Goal: Register for event/course

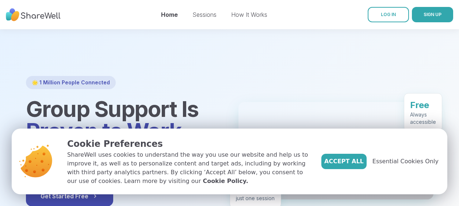
click at [337, 160] on button "Accept All" at bounding box center [343, 161] width 45 height 15
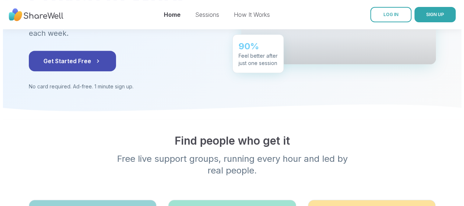
scroll to position [146, 0]
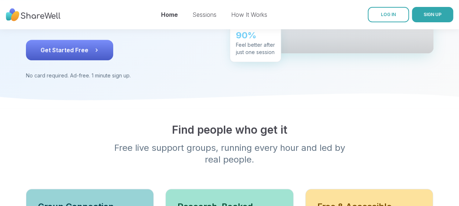
click at [109, 48] on button "Get Started Free" at bounding box center [69, 50] width 87 height 20
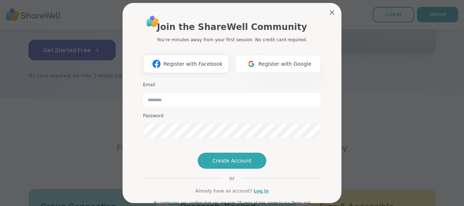
click at [255, 63] on img at bounding box center [252, 64] width 14 height 14
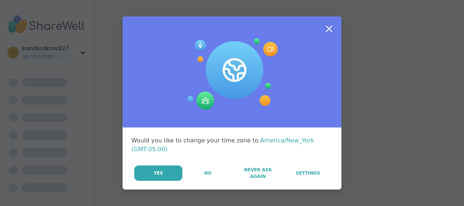
scroll to position [0, 0]
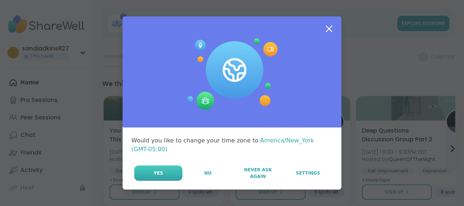
click at [173, 165] on button "Yes" at bounding box center [158, 172] width 48 height 15
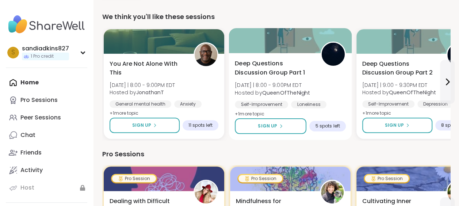
scroll to position [49, 0]
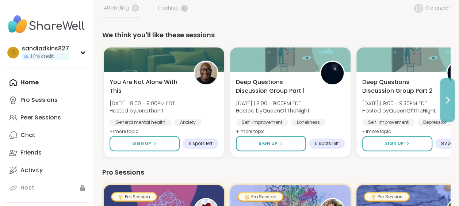
click at [448, 103] on icon at bounding box center [447, 100] width 9 height 9
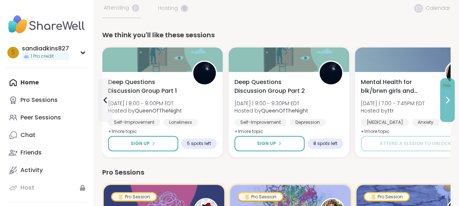
click at [448, 103] on icon at bounding box center [447, 100] width 9 height 9
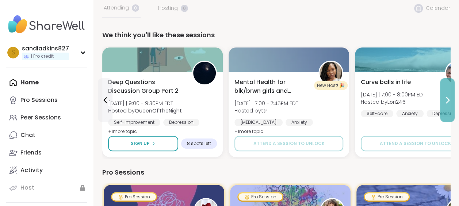
click at [448, 103] on icon at bounding box center [447, 100] width 9 height 9
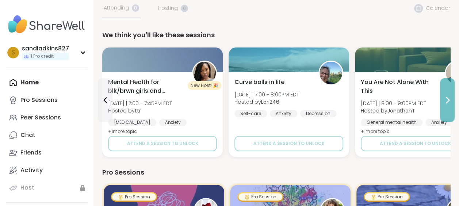
click at [448, 103] on icon at bounding box center [447, 100] width 9 height 9
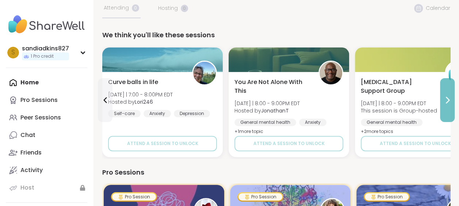
click at [447, 99] on icon at bounding box center [447, 100] width 3 height 6
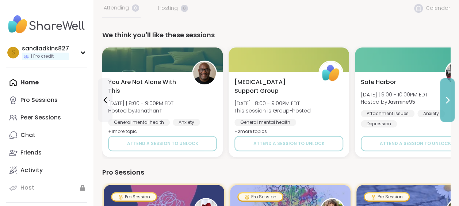
click at [447, 98] on icon at bounding box center [447, 100] width 3 height 6
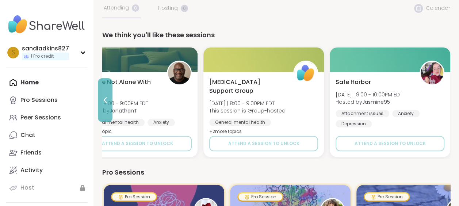
click at [105, 99] on icon at bounding box center [105, 100] width 3 height 6
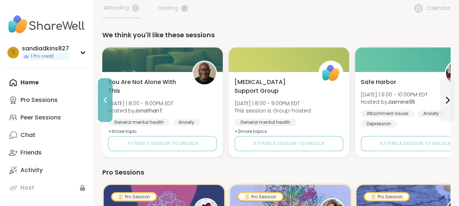
click at [105, 99] on icon at bounding box center [105, 100] width 3 height 6
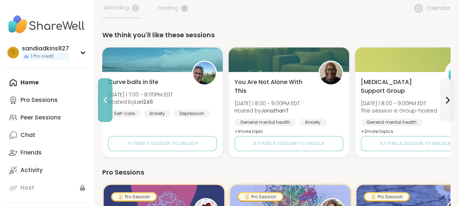
click at [105, 99] on icon at bounding box center [105, 100] width 3 height 6
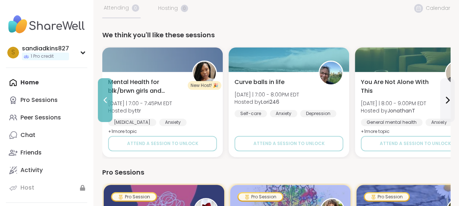
click at [105, 99] on icon at bounding box center [105, 100] width 3 height 6
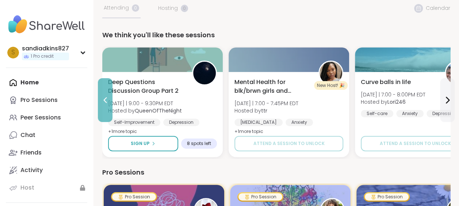
click at [105, 99] on icon at bounding box center [105, 100] width 3 height 6
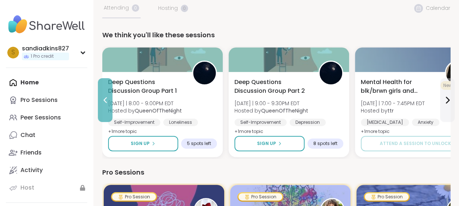
click at [105, 99] on icon at bounding box center [105, 100] width 3 height 6
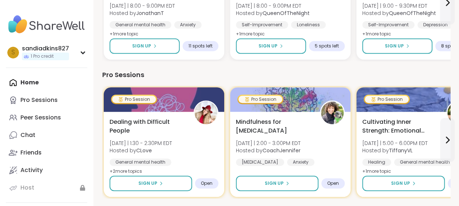
scroll to position [97, 0]
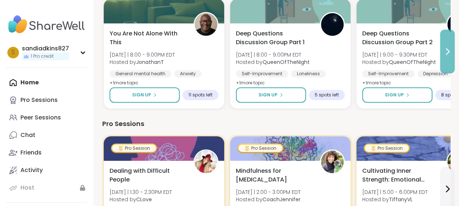
click at [446, 49] on icon at bounding box center [447, 52] width 3 height 6
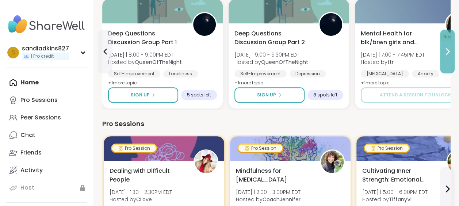
click at [450, 46] on button at bounding box center [447, 52] width 15 height 44
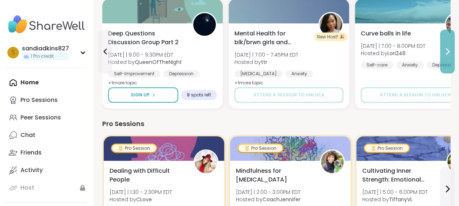
click at [450, 47] on icon at bounding box center [447, 51] width 9 height 9
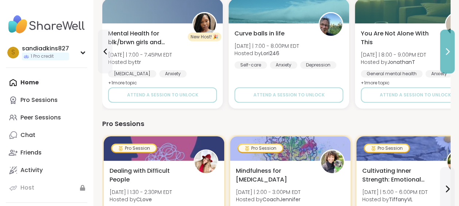
click at [450, 47] on icon at bounding box center [447, 51] width 9 height 9
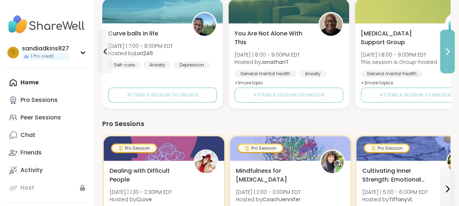
click at [450, 47] on icon at bounding box center [447, 51] width 9 height 9
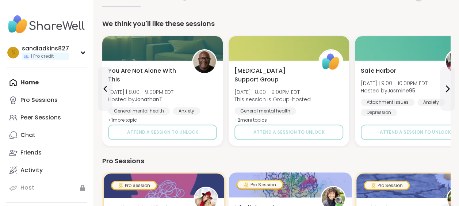
scroll to position [49, 0]
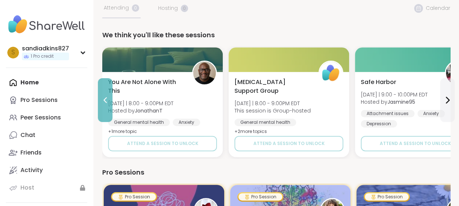
click at [108, 100] on icon at bounding box center [105, 100] width 9 height 9
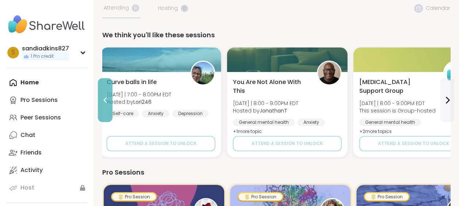
click at [108, 100] on icon at bounding box center [105, 100] width 9 height 9
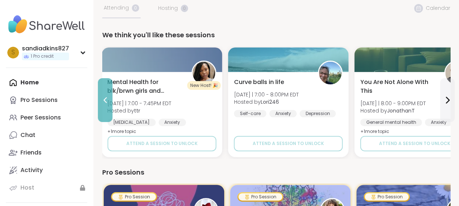
click at [108, 100] on icon at bounding box center [105, 100] width 9 height 9
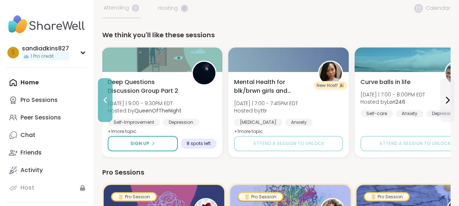
click at [108, 100] on icon at bounding box center [105, 100] width 9 height 9
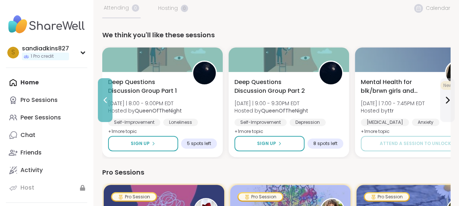
click at [108, 100] on icon at bounding box center [105, 100] width 9 height 9
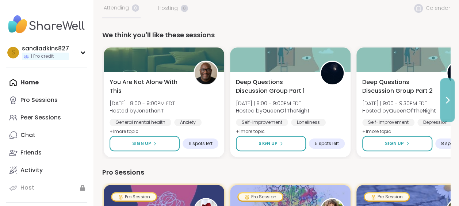
click at [445, 97] on icon at bounding box center [447, 100] width 9 height 9
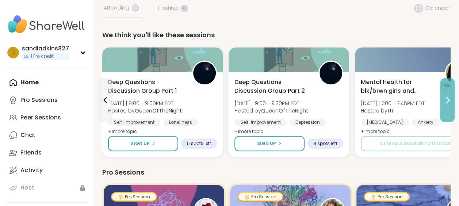
click at [445, 97] on icon at bounding box center [447, 100] width 9 height 9
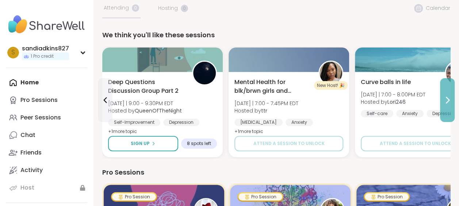
click at [451, 104] on icon at bounding box center [447, 100] width 9 height 9
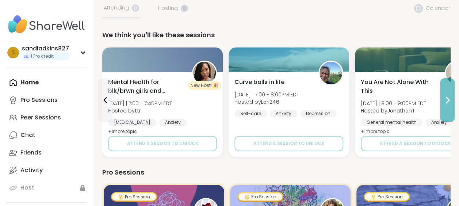
click at [451, 104] on icon at bounding box center [447, 100] width 9 height 9
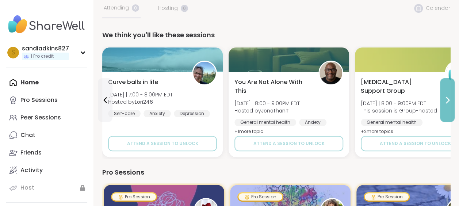
click at [451, 104] on icon at bounding box center [447, 100] width 9 height 9
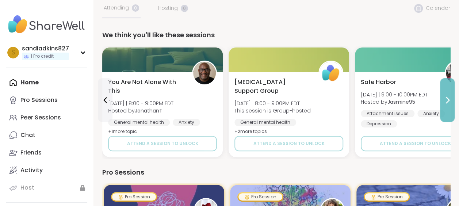
click at [451, 104] on icon at bounding box center [447, 100] width 9 height 9
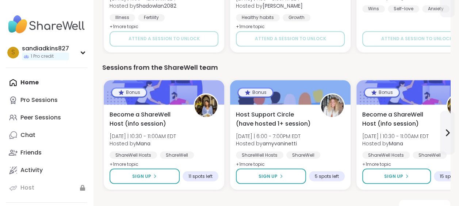
scroll to position [581, 0]
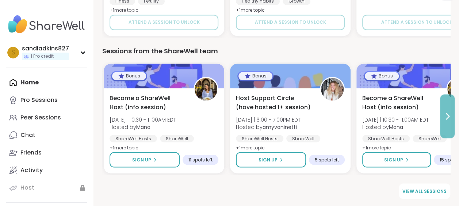
click at [453, 120] on button at bounding box center [447, 116] width 15 height 44
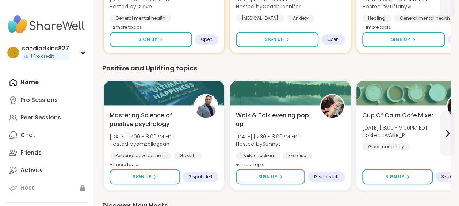
scroll to position [289, 0]
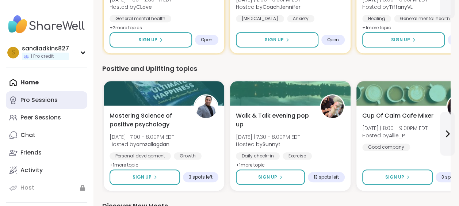
click at [60, 98] on link "Pro Sessions" at bounding box center [46, 100] width 81 height 18
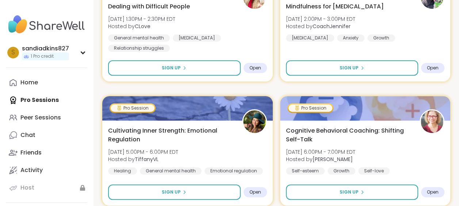
scroll to position [195, 0]
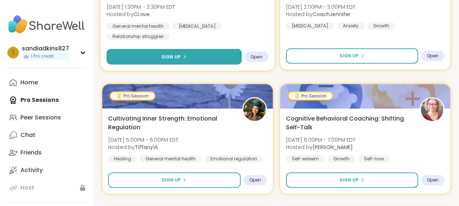
click at [161, 53] on button "Sign Up" at bounding box center [174, 57] width 135 height 16
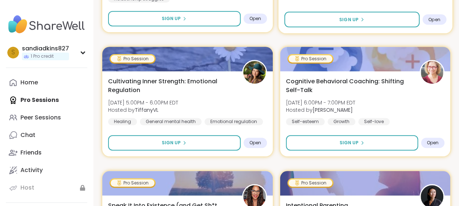
scroll to position [243, 0]
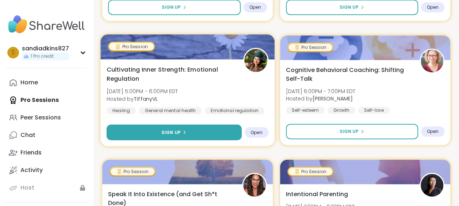
click at [196, 124] on button "Sign Up" at bounding box center [174, 132] width 135 height 16
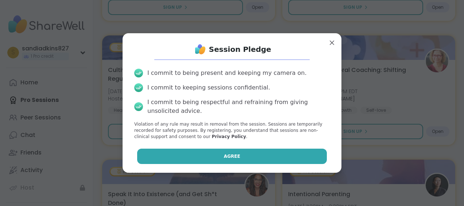
click at [268, 153] on button "Agree" at bounding box center [232, 156] width 190 height 15
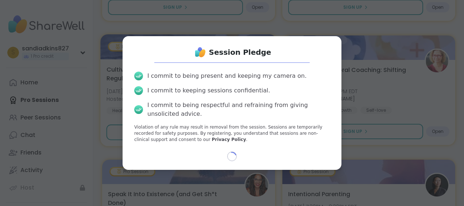
select select "**"
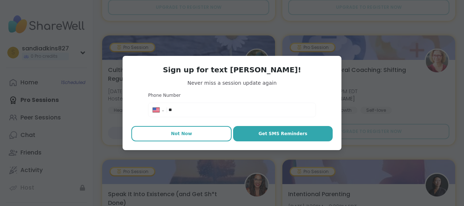
click at [188, 129] on button "Not Now" at bounding box center [181, 133] width 100 height 15
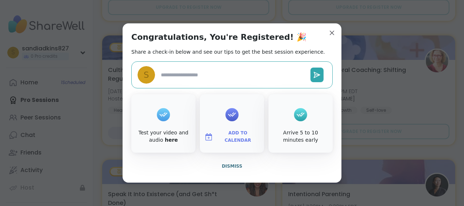
click at [235, 113] on div at bounding box center [232, 114] width 13 height 13
click at [234, 165] on span "Dismiss" at bounding box center [232, 166] width 20 height 5
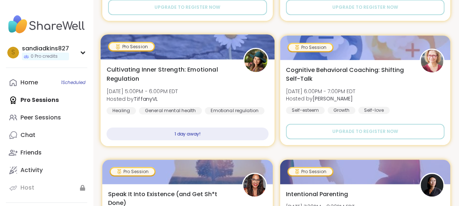
click at [199, 135] on div "1 day away!" at bounding box center [188, 133] width 162 height 13
click at [197, 126] on div "Cultivating Inner Strength: Emotional Regulation [DATE] 5:00PM - 6:00PM EDT Hos…" at bounding box center [187, 102] width 174 height 87
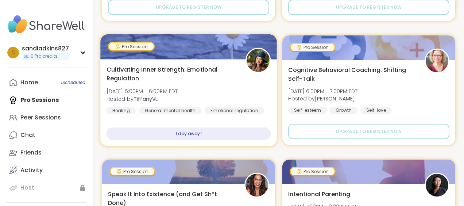
click at [213, 74] on span "Cultivating Inner Strength: Emotional Regulation" at bounding box center [172, 74] width 131 height 18
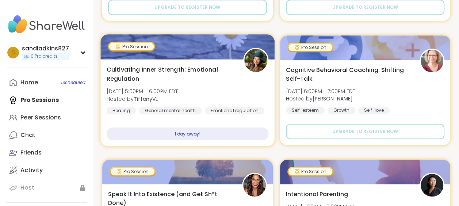
click at [196, 129] on div "1 day away!" at bounding box center [188, 133] width 162 height 13
click at [200, 134] on div "1 day away!" at bounding box center [188, 133] width 162 height 13
click at [201, 130] on div "1 day away!" at bounding box center [188, 133] width 162 height 13
click at [210, 91] on div "Cultivating Inner Strength: Emotional Regulation [DATE] 5:00PM - 6:00PM EDT Hos…" at bounding box center [188, 89] width 162 height 49
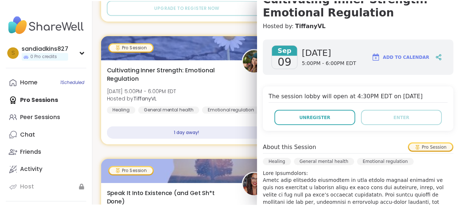
scroll to position [97, 0]
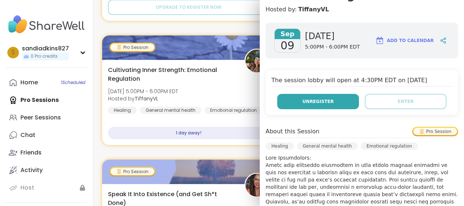
click at [326, 100] on button "Unregister" at bounding box center [318, 101] width 82 height 15
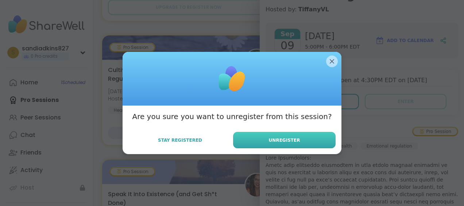
click at [275, 137] on span "Unregister" at bounding box center [284, 140] width 31 height 7
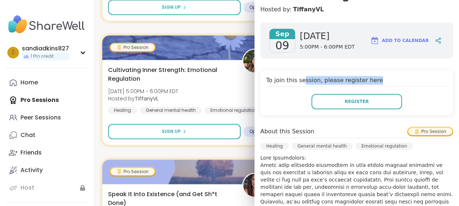
drag, startPoint x: 302, startPoint y: 73, endPoint x: 438, endPoint y: 67, distance: 136.3
click at [437, 67] on div "[DATE] [DATE] 5:00PM - 6:00PM EDT Add to Calendar To join this session, please …" at bounding box center [356, 189] width 204 height 345
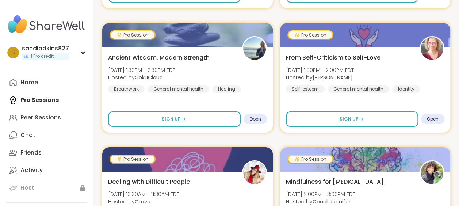
scroll to position [1265, 0]
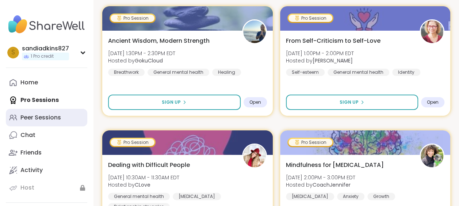
click at [49, 120] on div "Peer Sessions" at bounding box center [40, 118] width 41 height 8
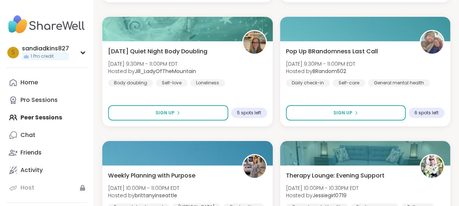
scroll to position [1362, 0]
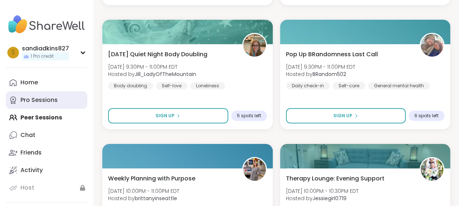
click at [60, 97] on link "Pro Sessions" at bounding box center [46, 100] width 81 height 18
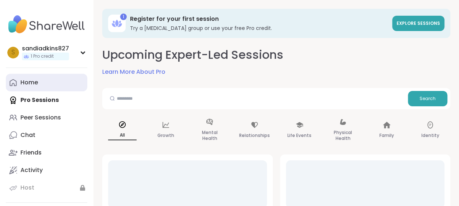
click at [61, 83] on link "Home" at bounding box center [46, 83] width 81 height 18
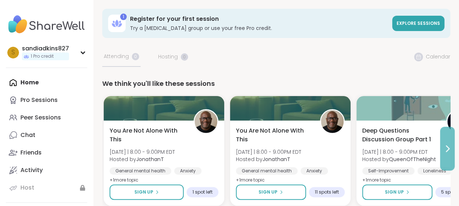
click at [443, 146] on icon at bounding box center [447, 148] width 9 height 9
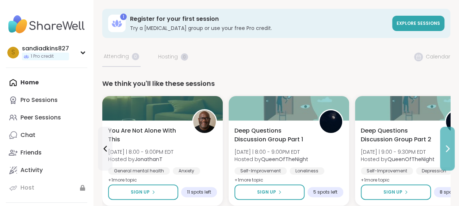
click at [443, 146] on icon at bounding box center [447, 148] width 9 height 9
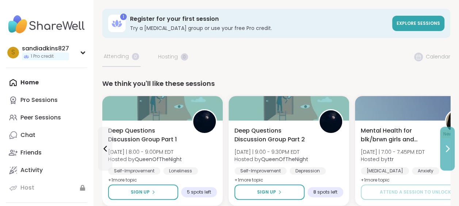
click at [443, 146] on icon at bounding box center [447, 148] width 9 height 9
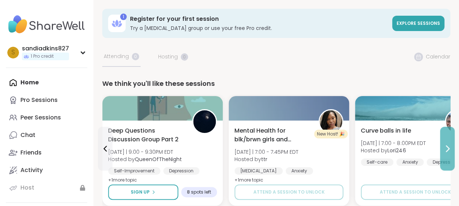
drag, startPoint x: 443, startPoint y: 146, endPoint x: 443, endPoint y: 141, distance: 5.1
click at [443, 141] on button at bounding box center [447, 149] width 15 height 44
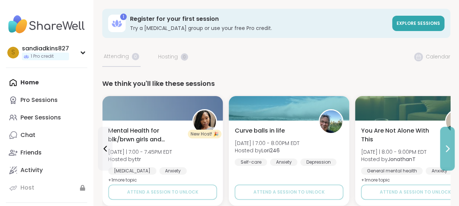
click at [443, 141] on button at bounding box center [447, 149] width 15 height 44
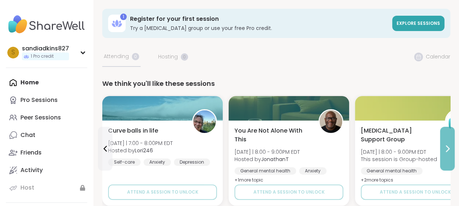
click at [443, 141] on button at bounding box center [447, 149] width 15 height 44
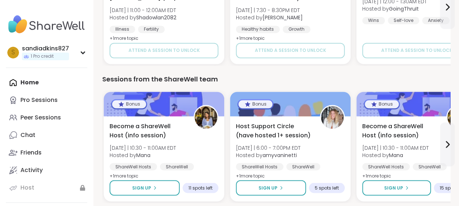
scroll to position [581, 0]
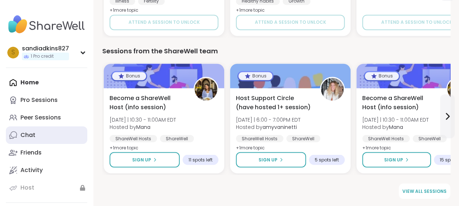
click at [65, 130] on link "Chat" at bounding box center [46, 135] width 81 height 18
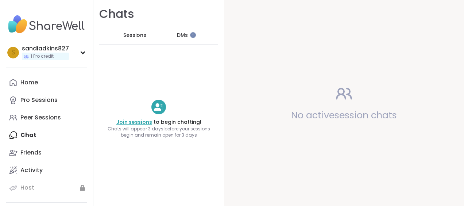
click at [130, 124] on link "Join sessions" at bounding box center [134, 121] width 36 height 7
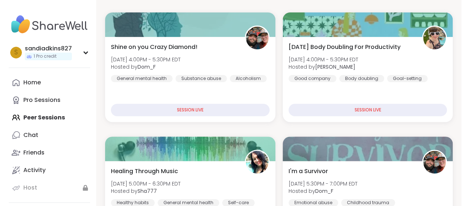
scroll to position [146, 0]
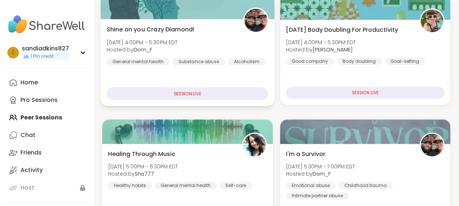
click at [189, 91] on div "SESSION LIVE" at bounding box center [188, 93] width 162 height 13
click at [177, 90] on div "SESSION LIVE" at bounding box center [188, 93] width 162 height 13
click at [195, 76] on div "Shine on you Crazy Diamond! [DATE] 4:00PM - 5:30PM EDT Hosted by Dom_F General …" at bounding box center [187, 62] width 174 height 87
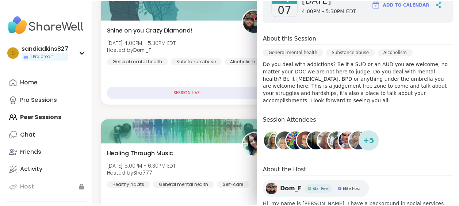
scroll to position [72, 0]
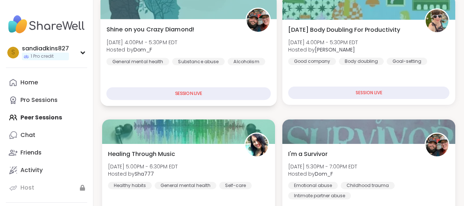
click at [239, 78] on div "Shine on you Crazy Diamond! [DATE] 4:00PM - 5:30PM EDT Hosted by Dom_F General …" at bounding box center [188, 62] width 176 height 87
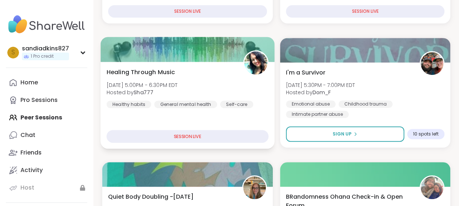
scroll to position [243, 0]
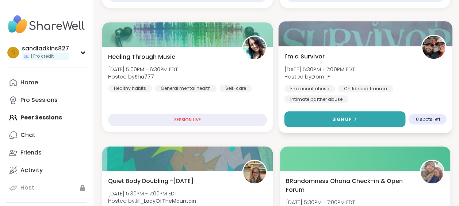
click at [324, 121] on button "Sign Up" at bounding box center [344, 119] width 121 height 16
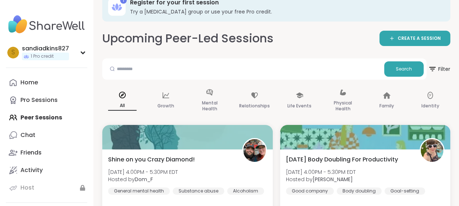
scroll to position [0, 0]
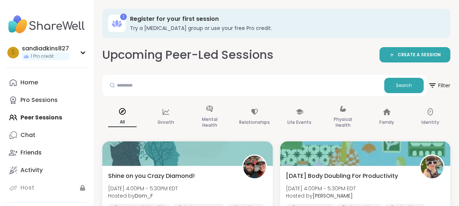
click at [122, 15] on div "1" at bounding box center [123, 17] width 7 height 7
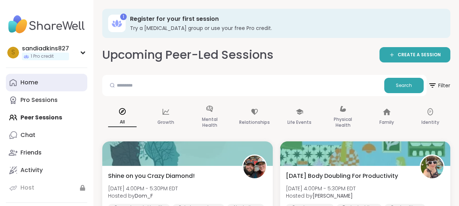
click at [53, 80] on link "Home" at bounding box center [46, 83] width 81 height 18
